Goal: Transaction & Acquisition: Purchase product/service

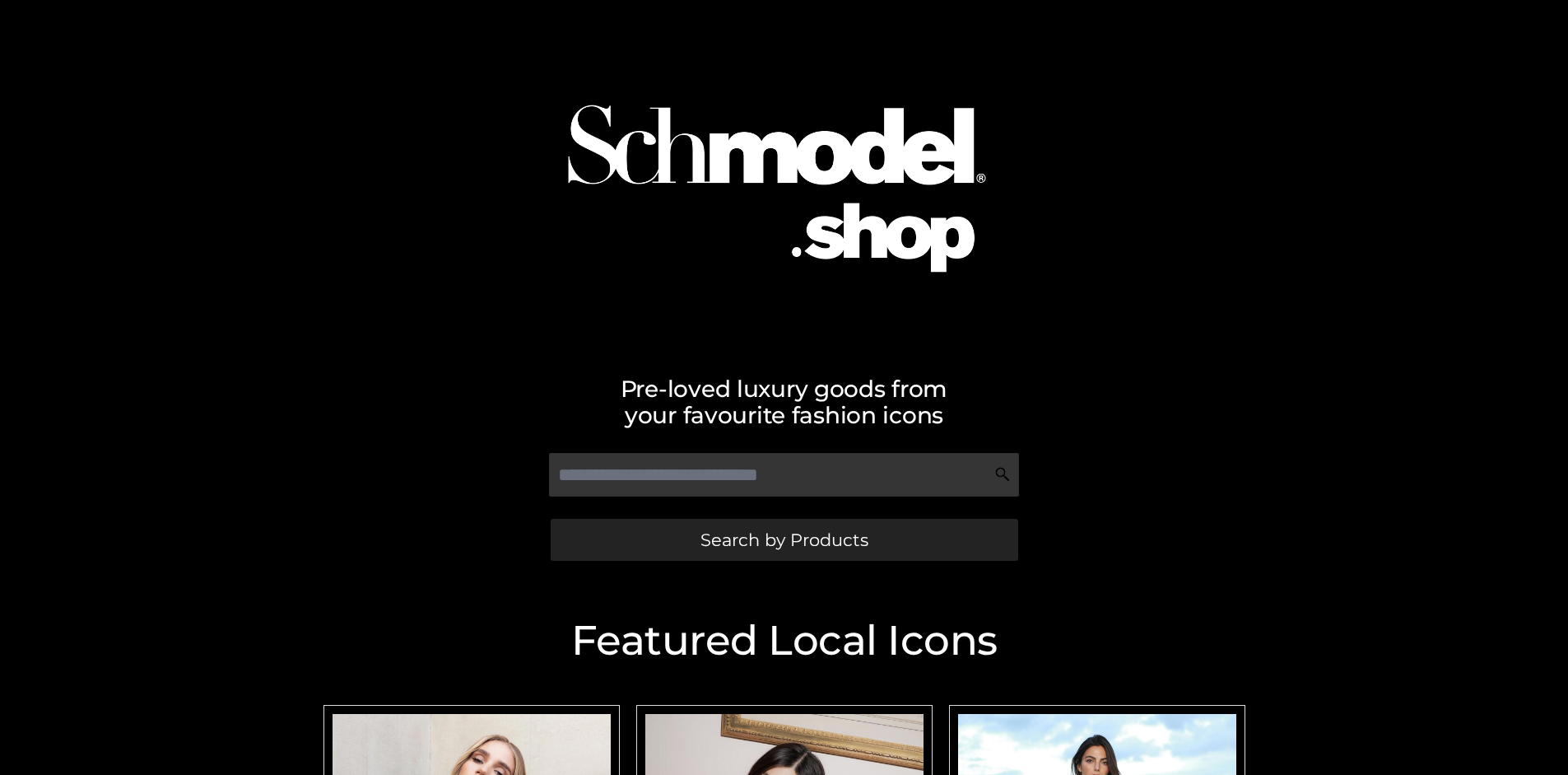
click at [784, 539] on span "Search by Products" at bounding box center [784, 539] width 168 height 18
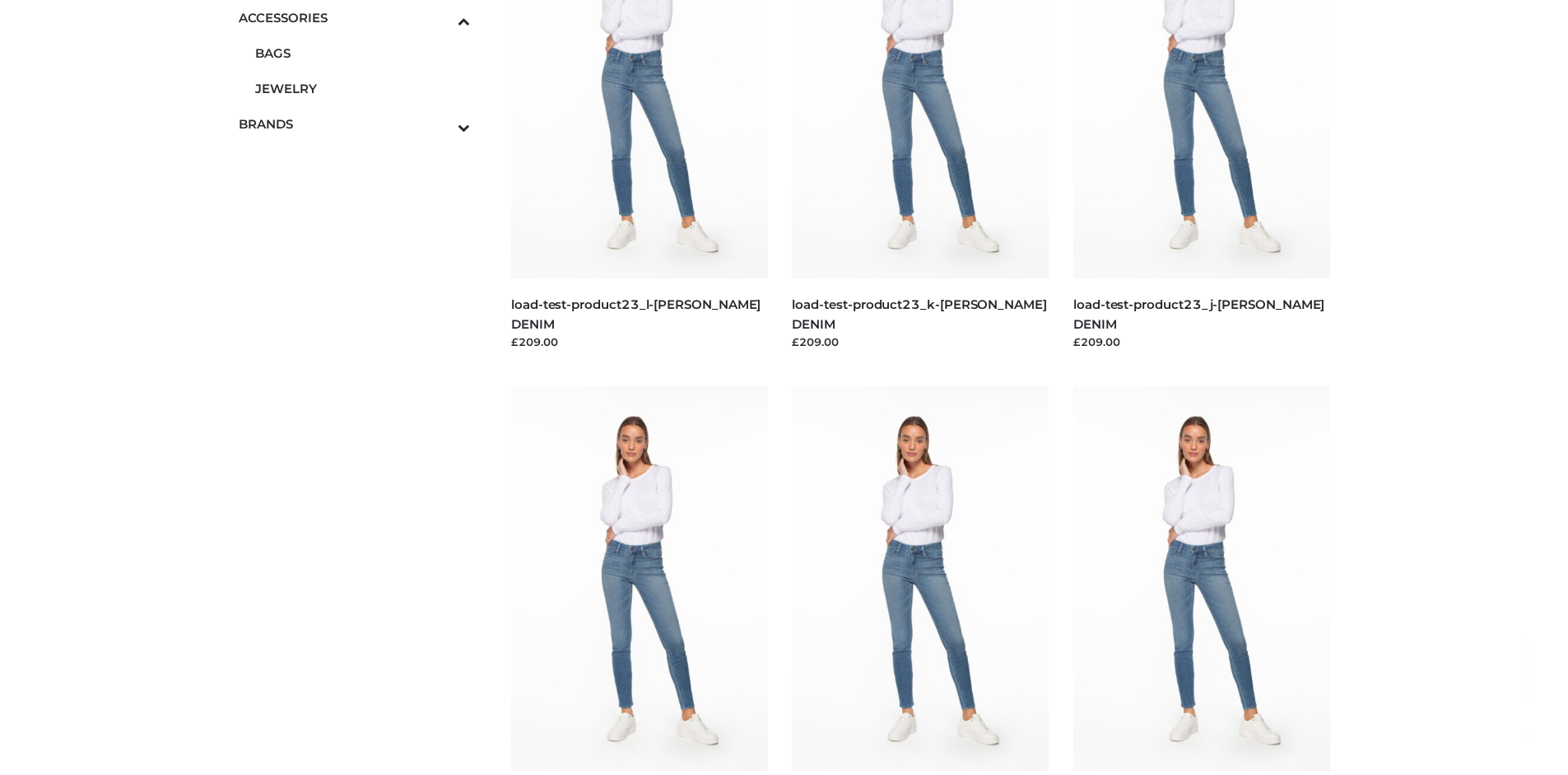
click at [362, 53] on span "BAGS" at bounding box center [362, 53] width 216 height 19
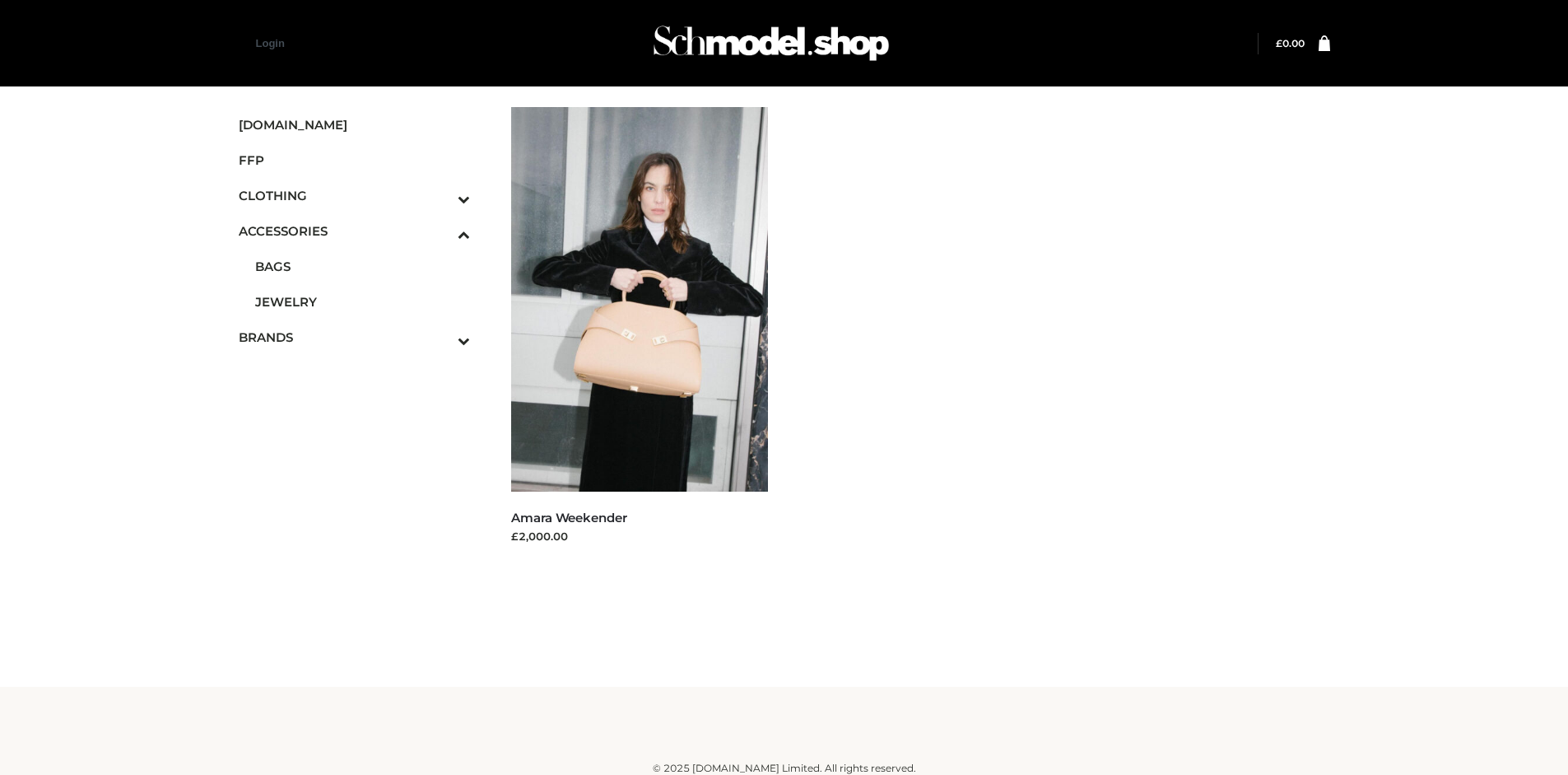
click at [354, 159] on span "FFP" at bounding box center [355, 159] width 233 height 19
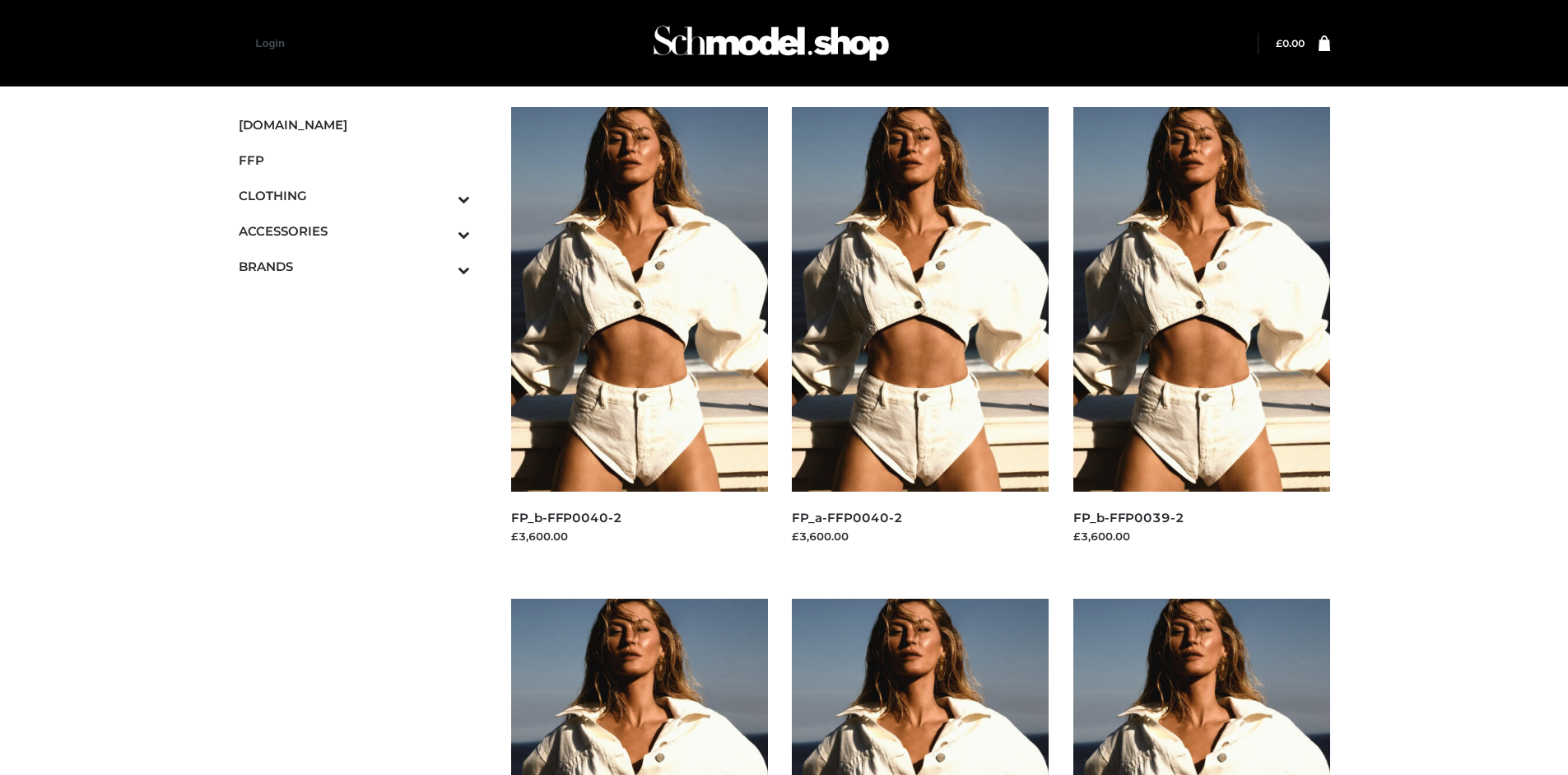
scroll to position [775, 0]
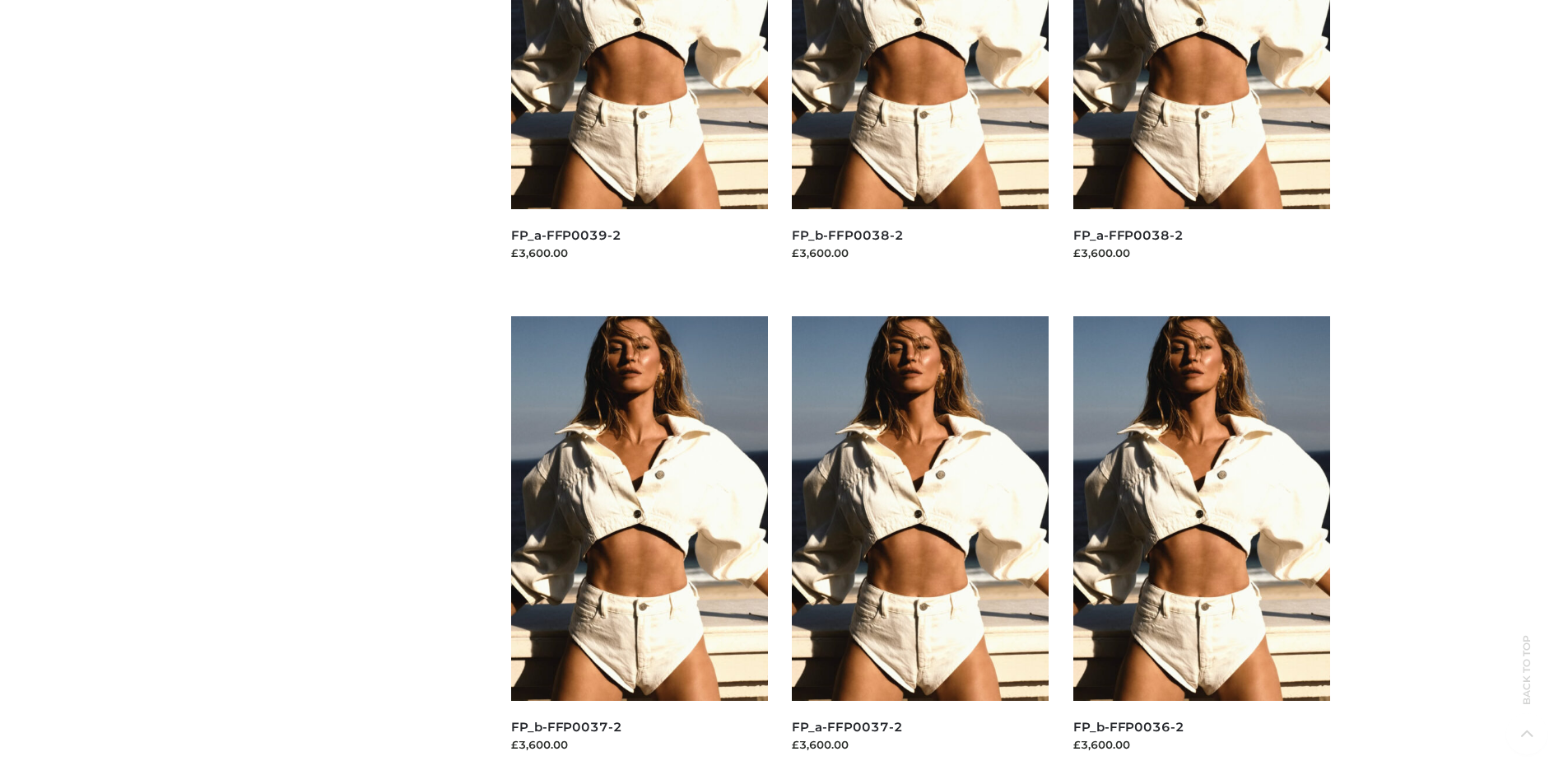
click at [920, 545] on img at bounding box center [919, 507] width 257 height 384
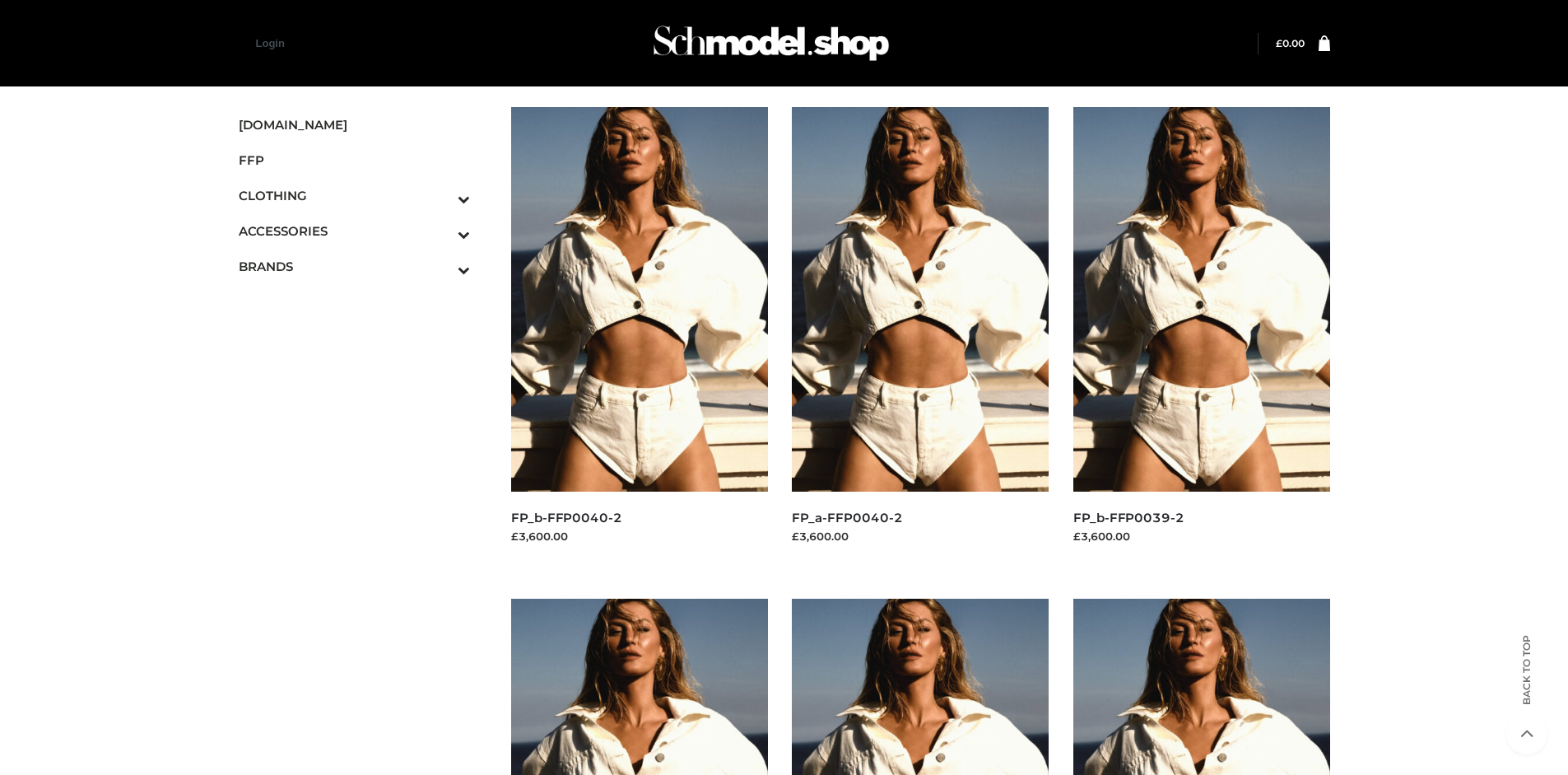
click at [639, 336] on img at bounding box center [639, 298] width 257 height 384
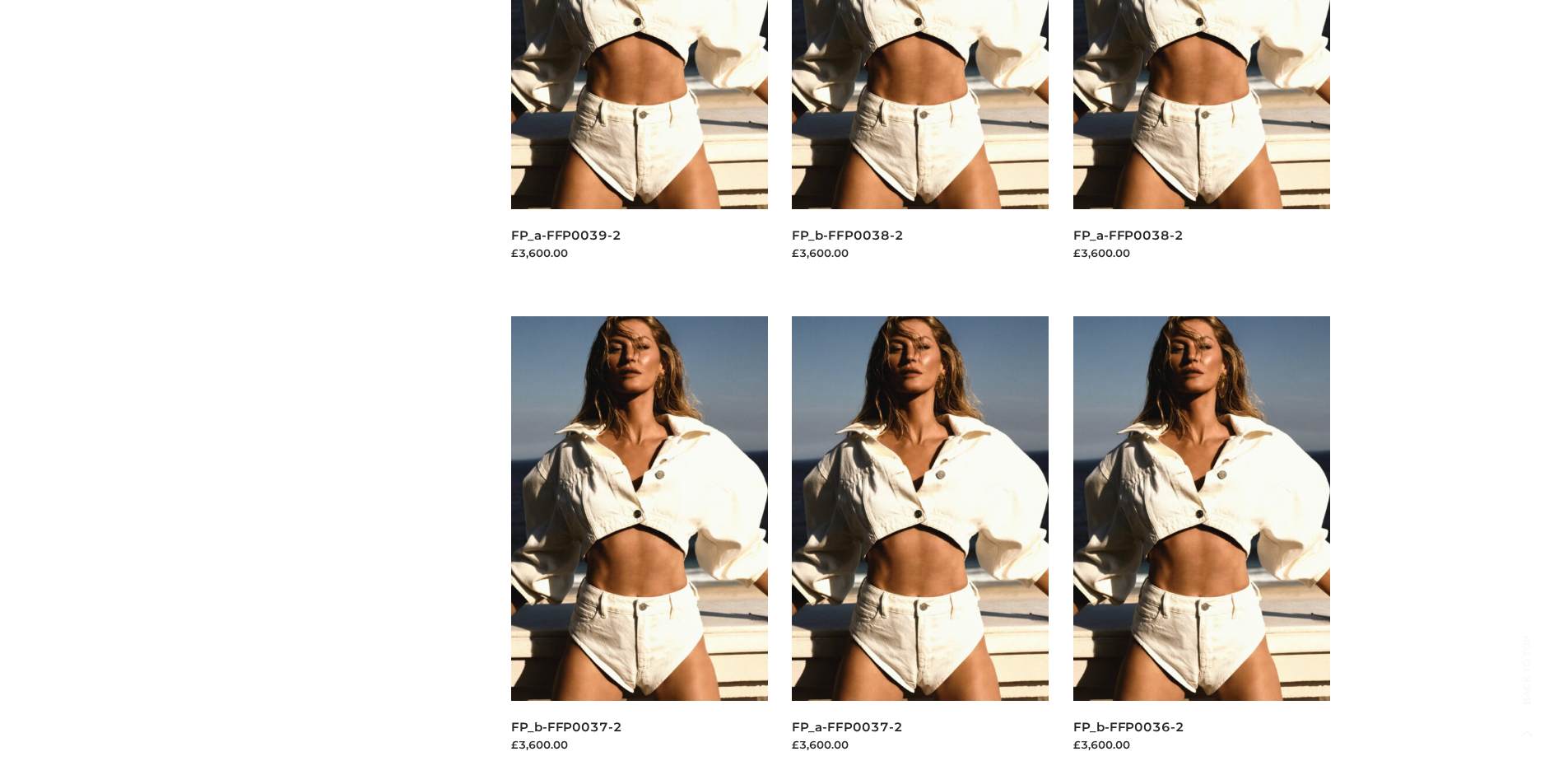
click at [639, 545] on img at bounding box center [639, 507] width 257 height 384
click at [920, 545] on img at bounding box center [919, 507] width 257 height 384
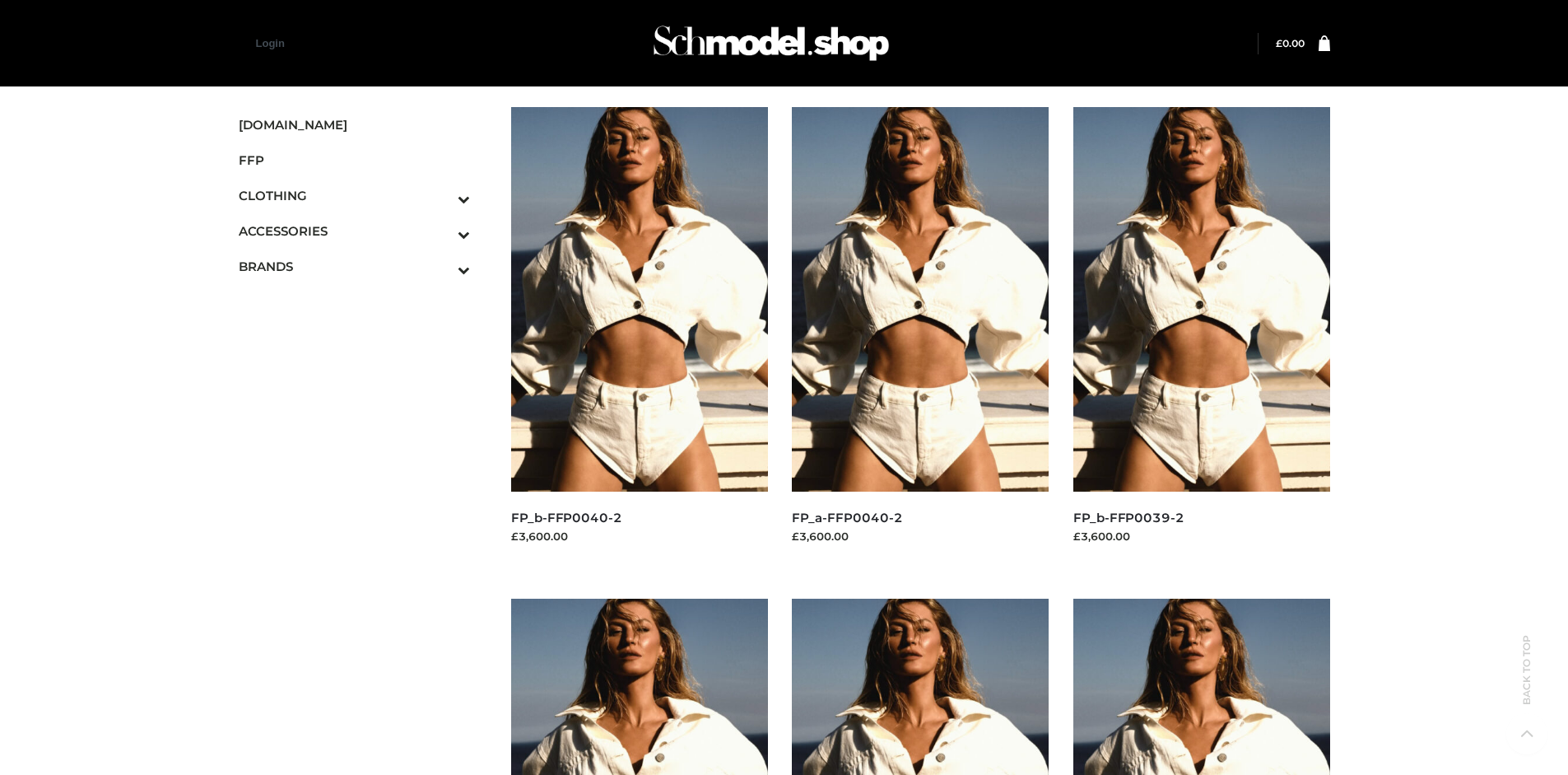
click at [441, 266] on icon "Toggle Submenu" at bounding box center [377, 269] width 185 height 19
click at [362, 301] on span "OPP SWIMWEAR" at bounding box center [362, 301] width 216 height 19
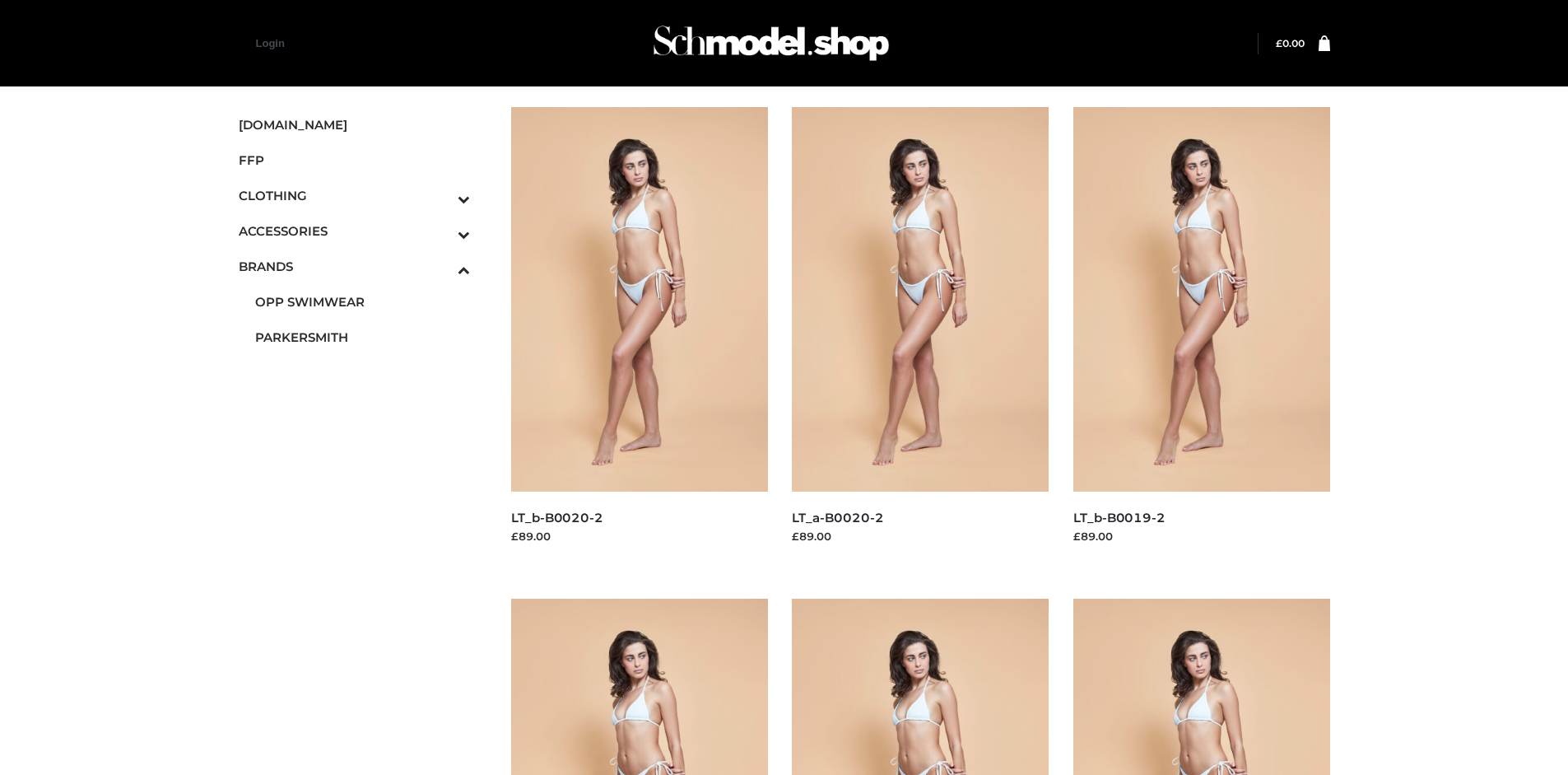
scroll to position [775, 0]
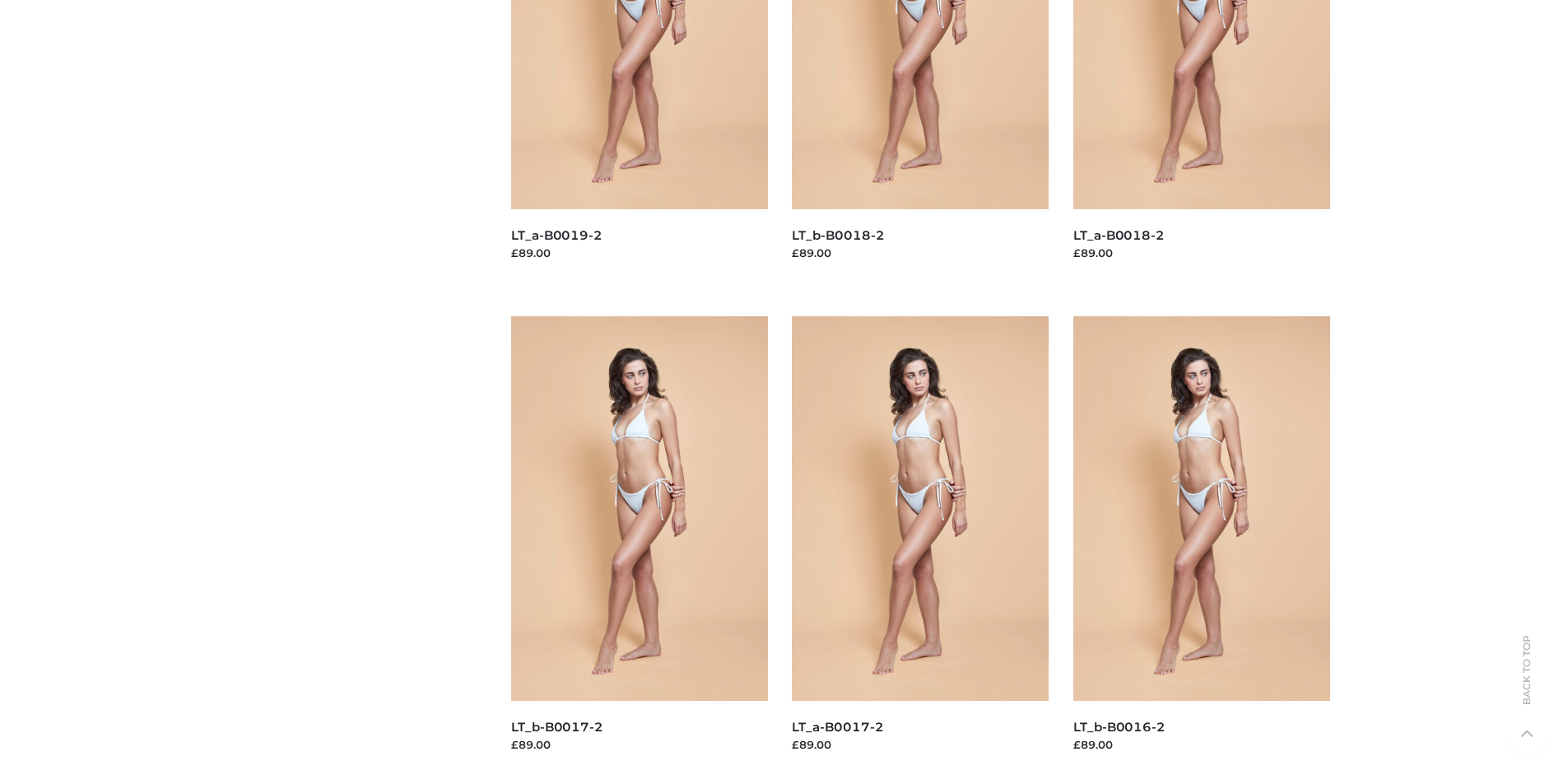
click at [920, 545] on img at bounding box center [919, 507] width 257 height 384
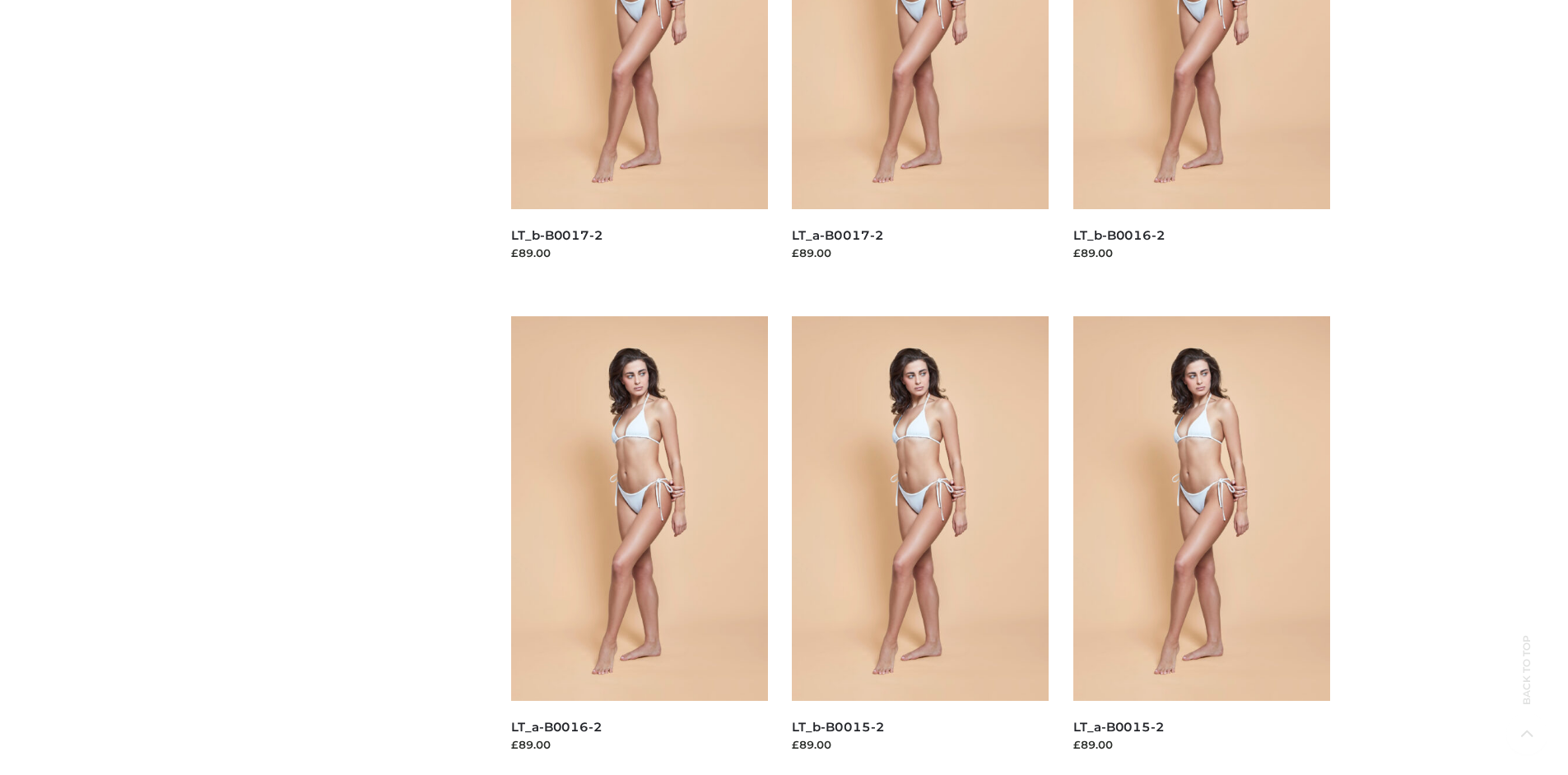
click at [639, 545] on img at bounding box center [639, 507] width 257 height 384
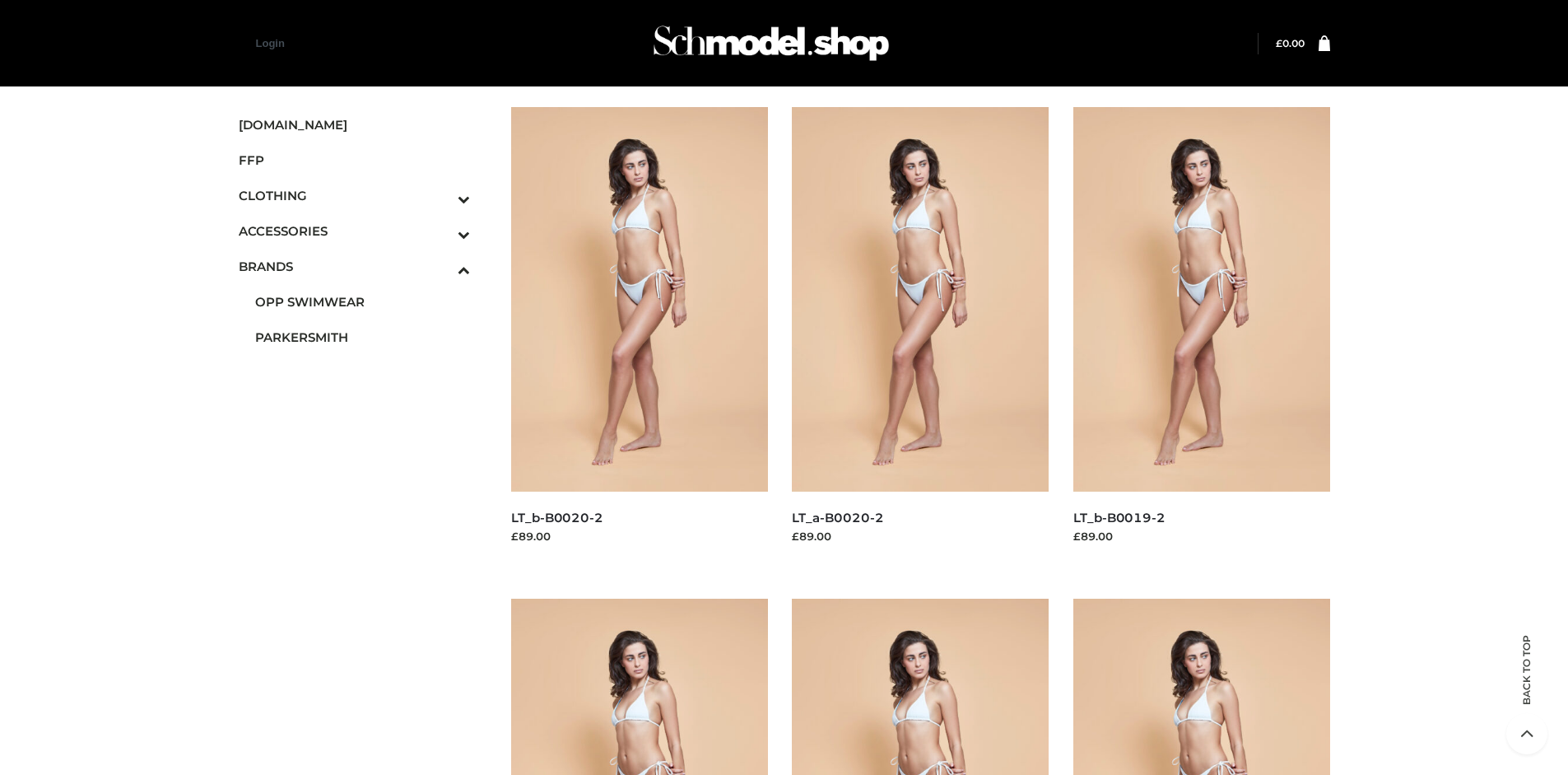
click at [639, 336] on img at bounding box center [639, 298] width 257 height 384
click at [441, 195] on icon "Toggle Submenu" at bounding box center [377, 198] width 185 height 19
click at [362, 301] on span "BOTTOMS" at bounding box center [362, 301] width 216 height 19
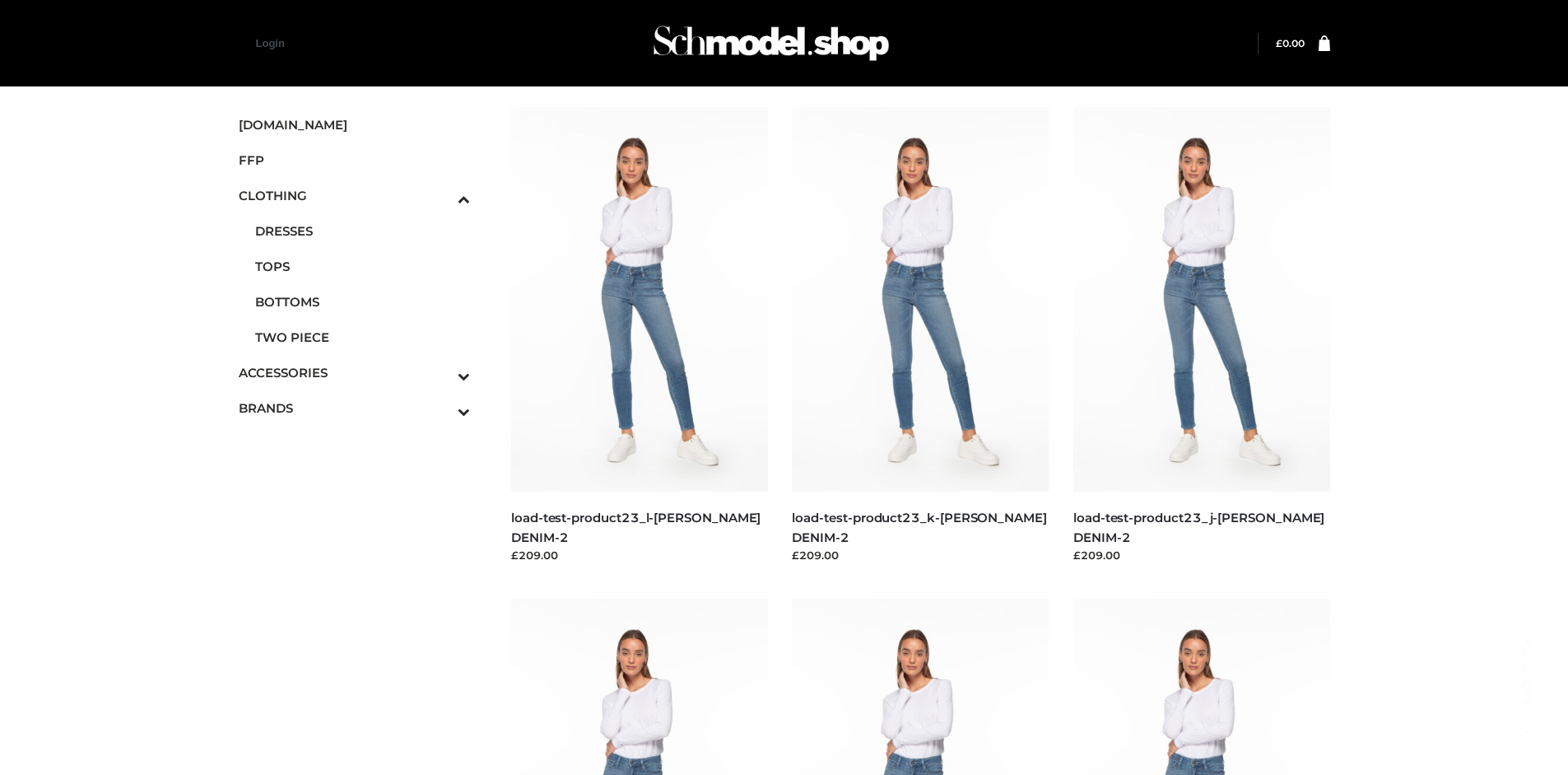
scroll to position [775, 0]
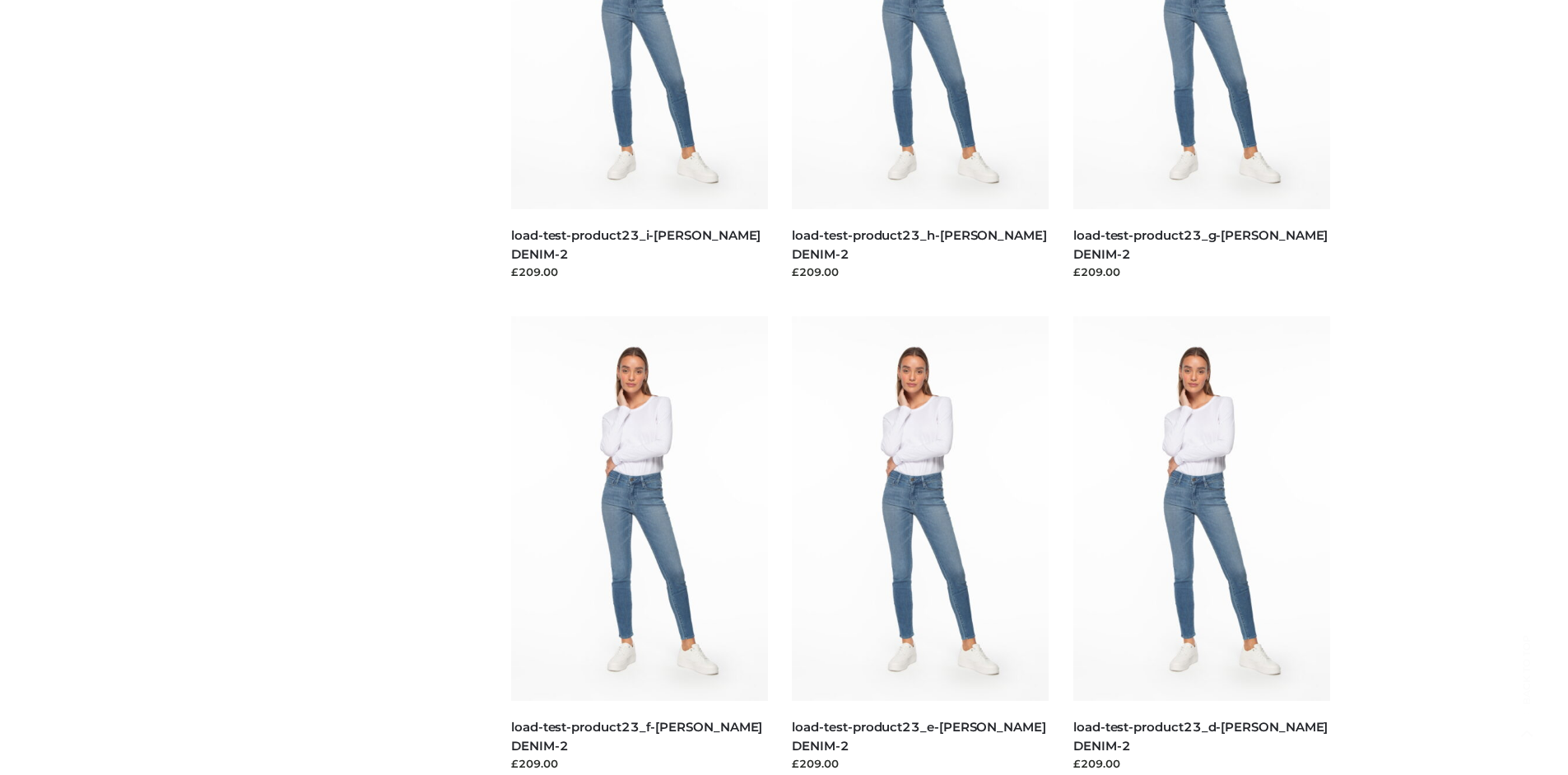
click at [1201, 545] on img at bounding box center [1201, 507] width 257 height 384
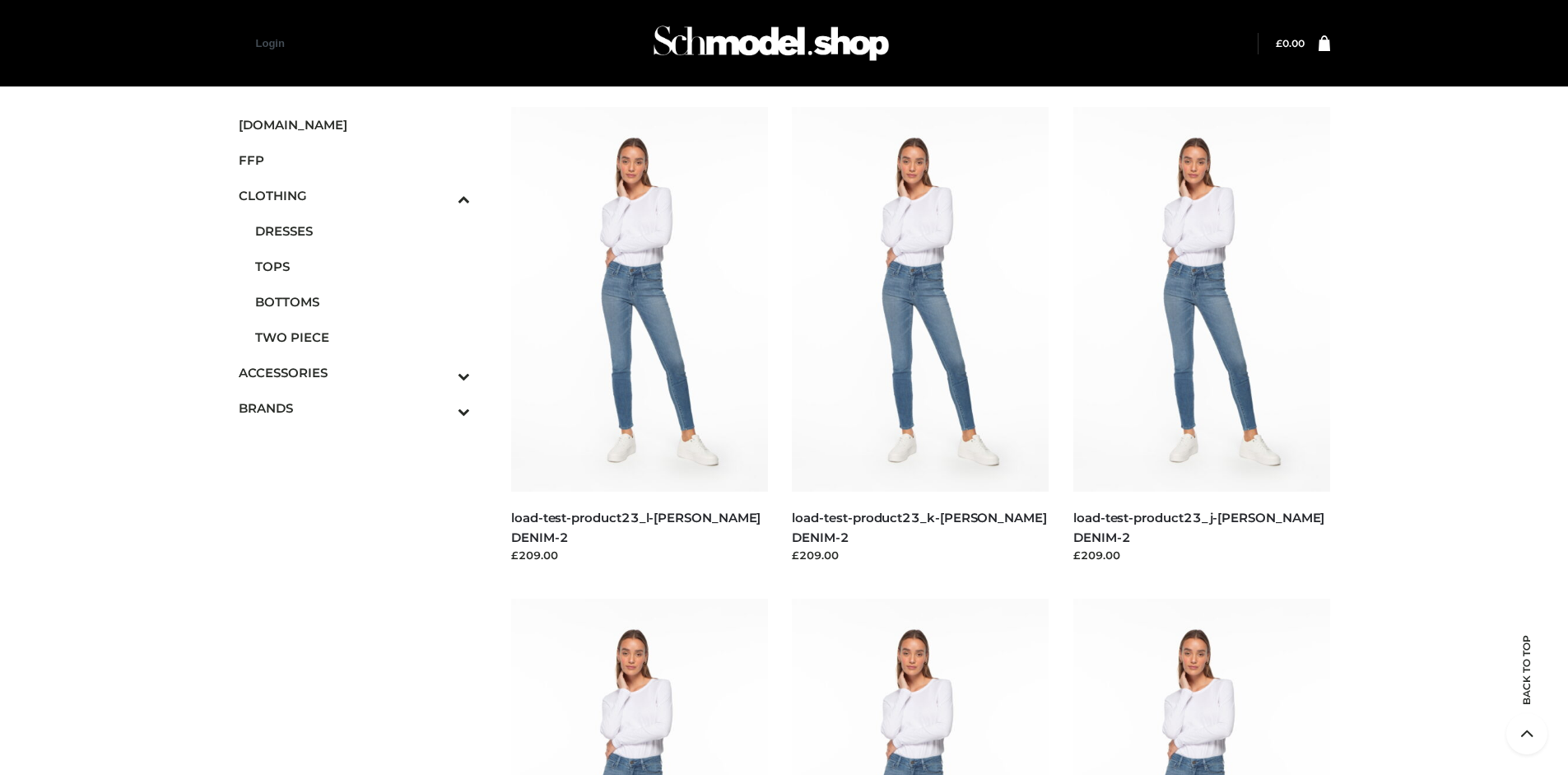
click at [639, 336] on img at bounding box center [639, 298] width 257 height 384
